Goal: Transaction & Acquisition: Book appointment/travel/reservation

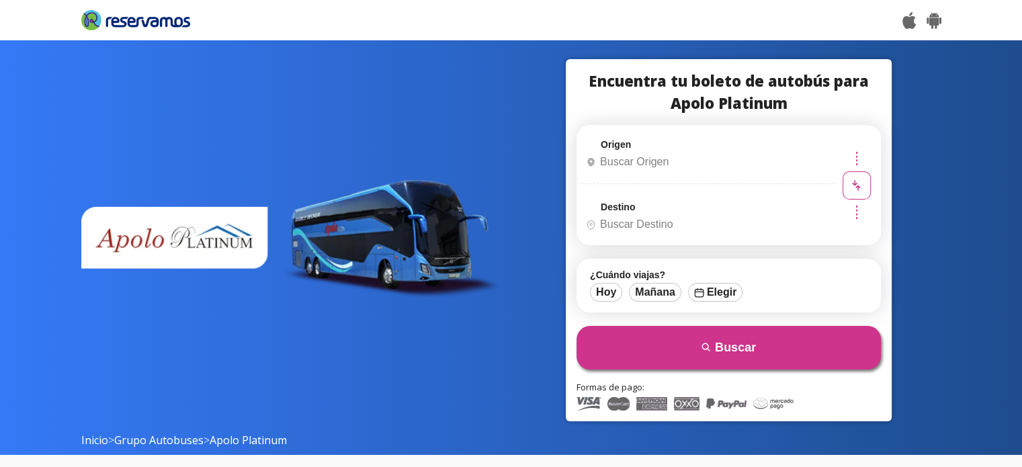
click at [642, 163] on input "Origen" at bounding box center [705, 162] width 251 height 34
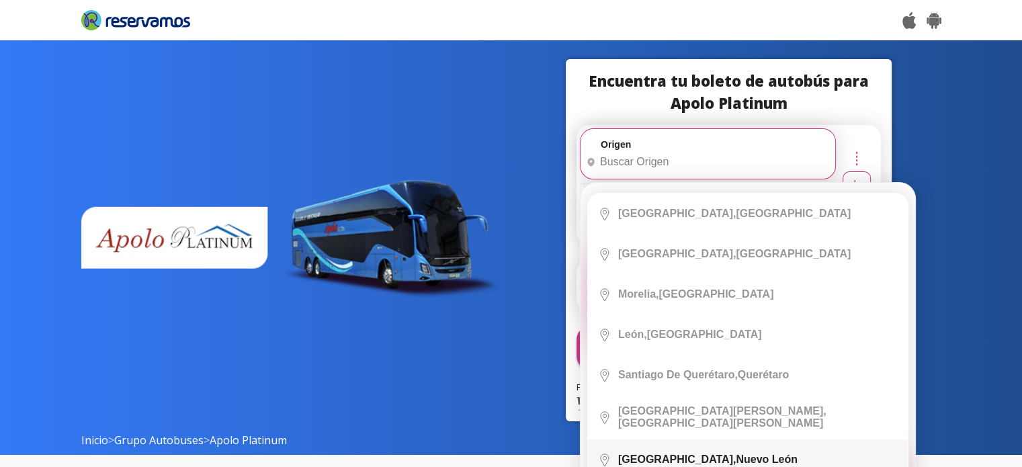
click at [687, 456] on div "Monterrey, Nuevo León" at bounding box center [707, 459] width 179 height 12
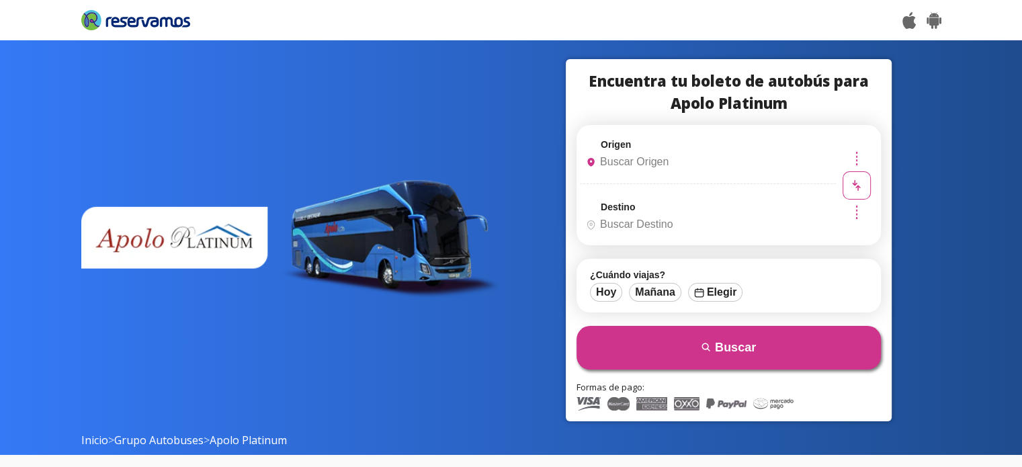
type input "[GEOGRAPHIC_DATA], [GEOGRAPHIC_DATA][PERSON_NAME]"
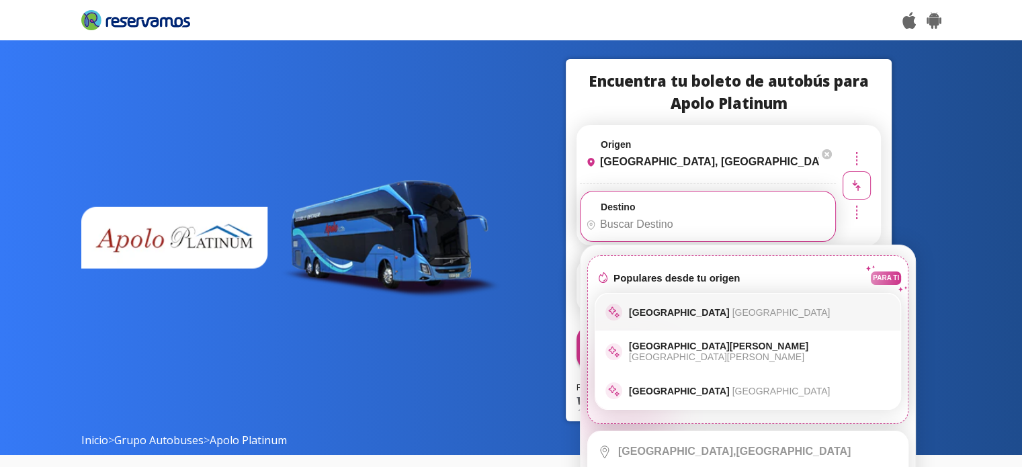
click at [670, 316] on p "Ciudad de México Distrito Federal" at bounding box center [729, 312] width 201 height 11
type input "[GEOGRAPHIC_DATA], [GEOGRAPHIC_DATA]"
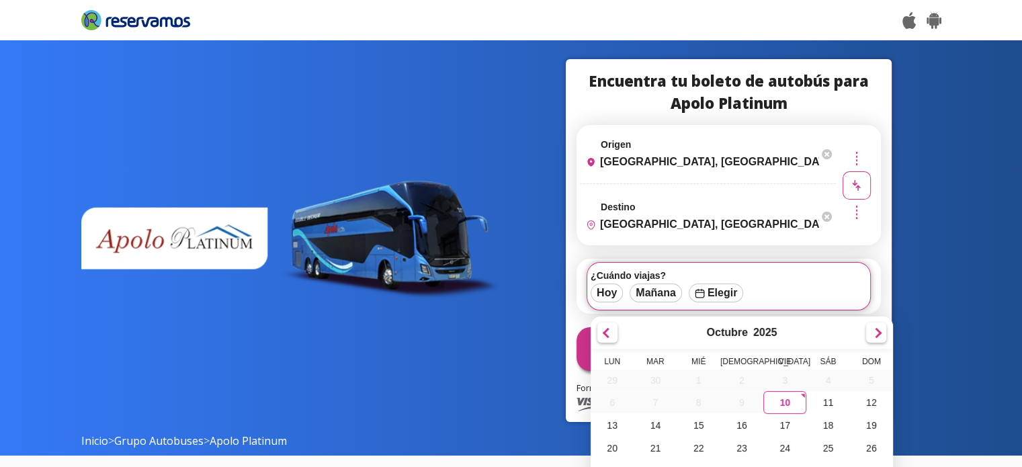
scroll to position [80, 0]
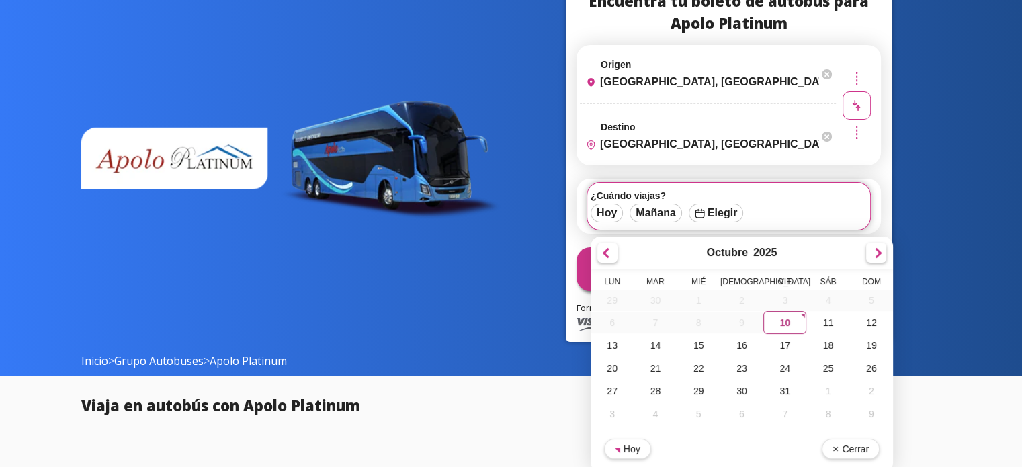
click at [790, 320] on div "10" at bounding box center [784, 322] width 43 height 23
type input "[DATE]"
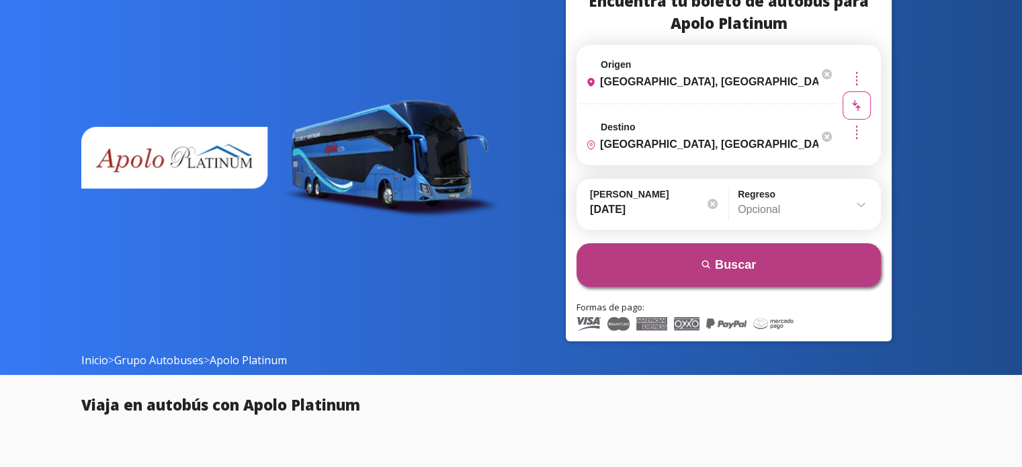
click at [691, 263] on button "search Buscar" at bounding box center [728, 265] width 304 height 44
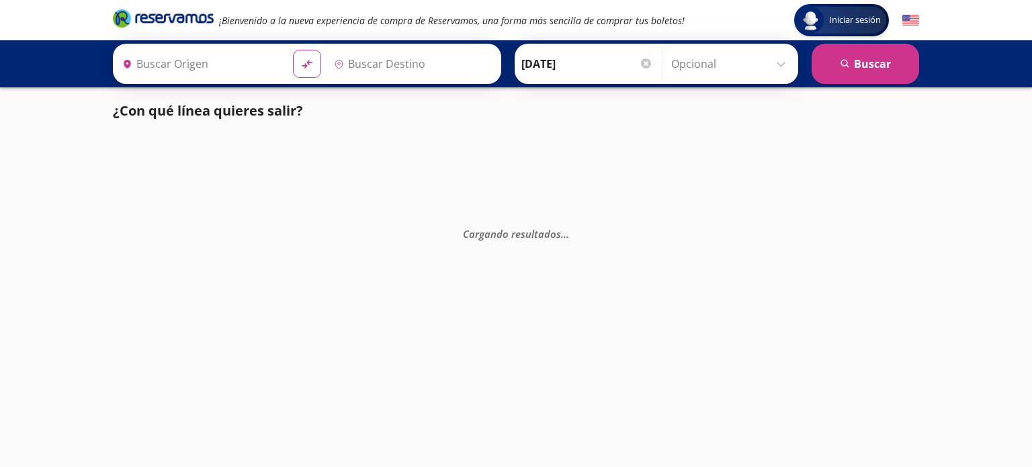
type input "[GEOGRAPHIC_DATA], [GEOGRAPHIC_DATA][PERSON_NAME]"
type input "[GEOGRAPHIC_DATA], [GEOGRAPHIC_DATA]"
